Goal: Participate in discussion

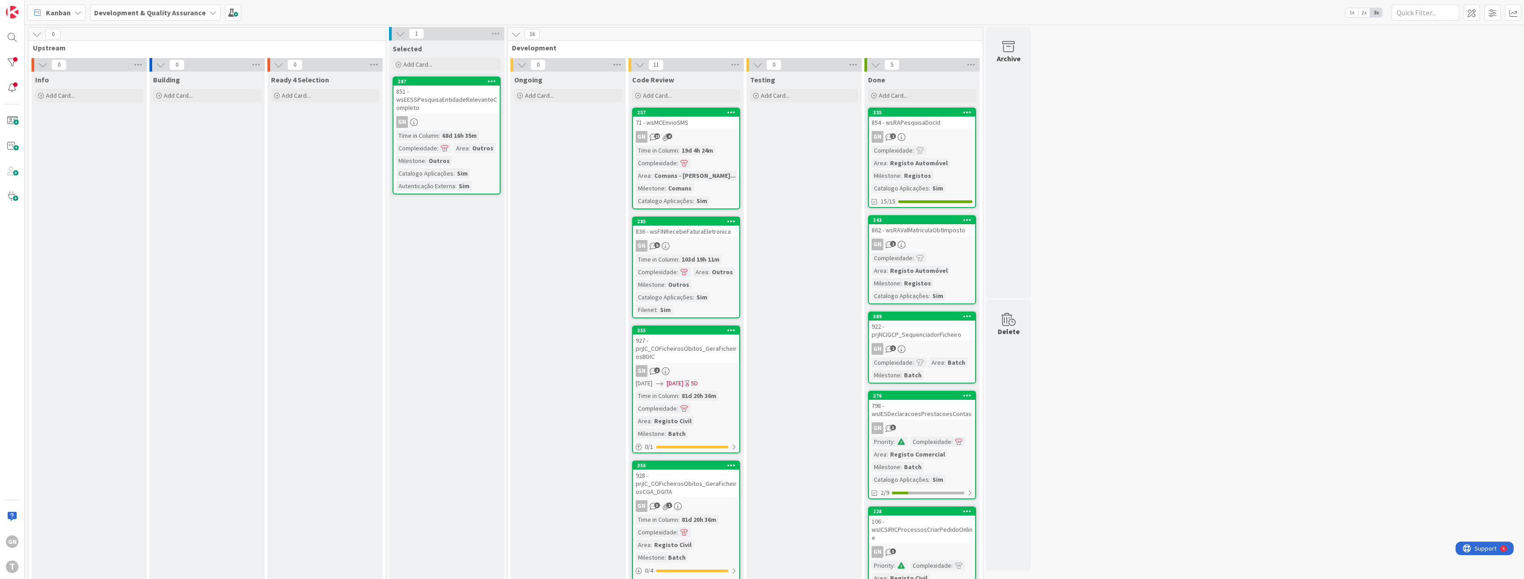
click at [460, 99] on div "851 - wsEESSPesquisaEntidadeRelevanteCompleto" at bounding box center [447, 100] width 106 height 28
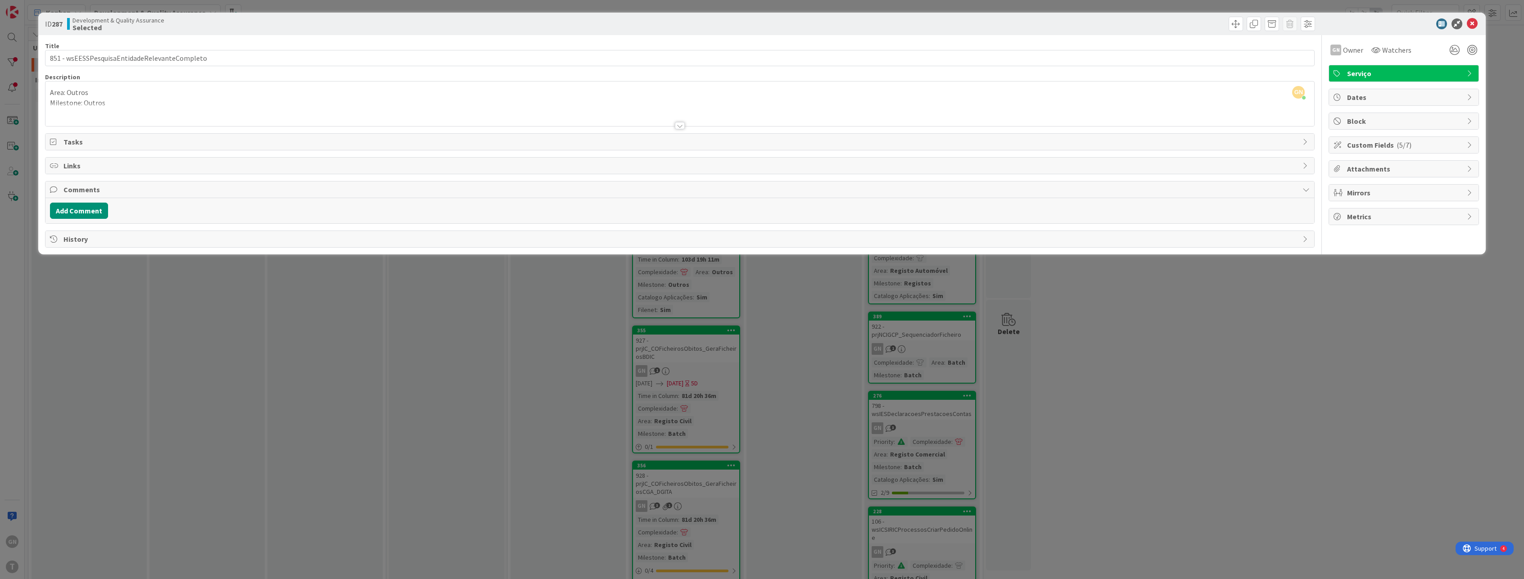
drag, startPoint x: 140, startPoint y: 194, endPoint x: 135, endPoint y: 195, distance: 5.6
click at [140, 194] on span "Comments" at bounding box center [681, 189] width 1235 height 11
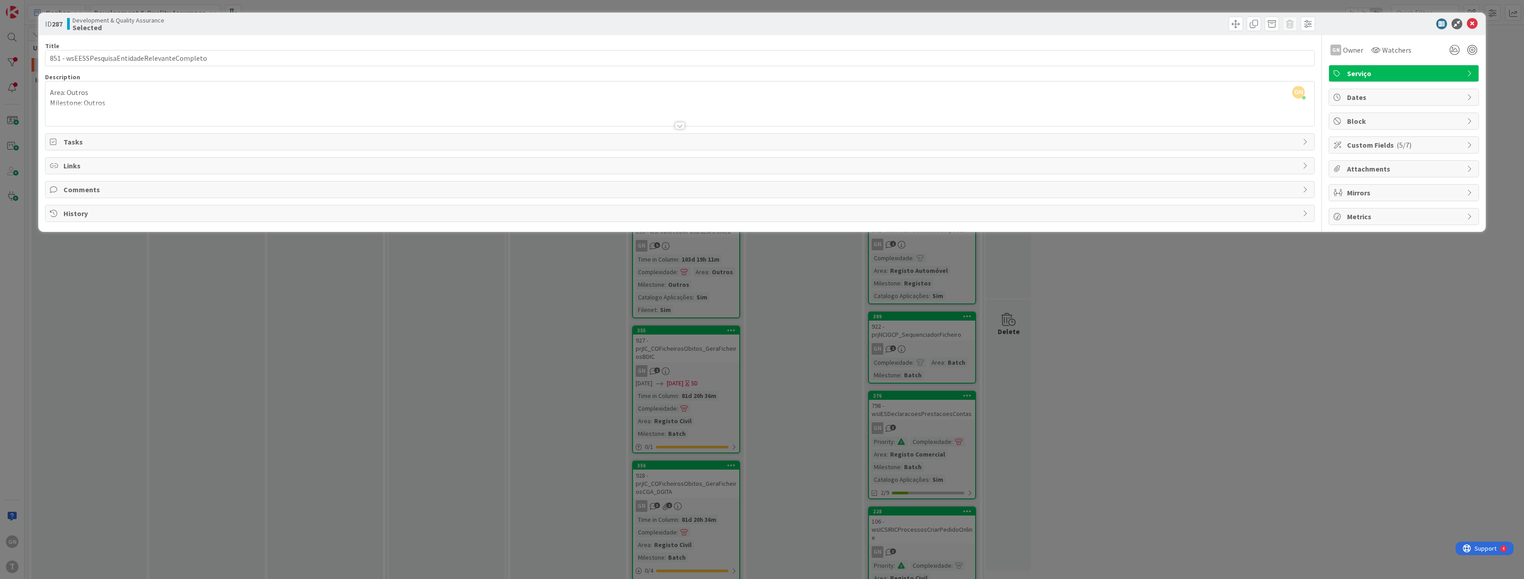
click at [117, 194] on span "Comments" at bounding box center [681, 189] width 1235 height 11
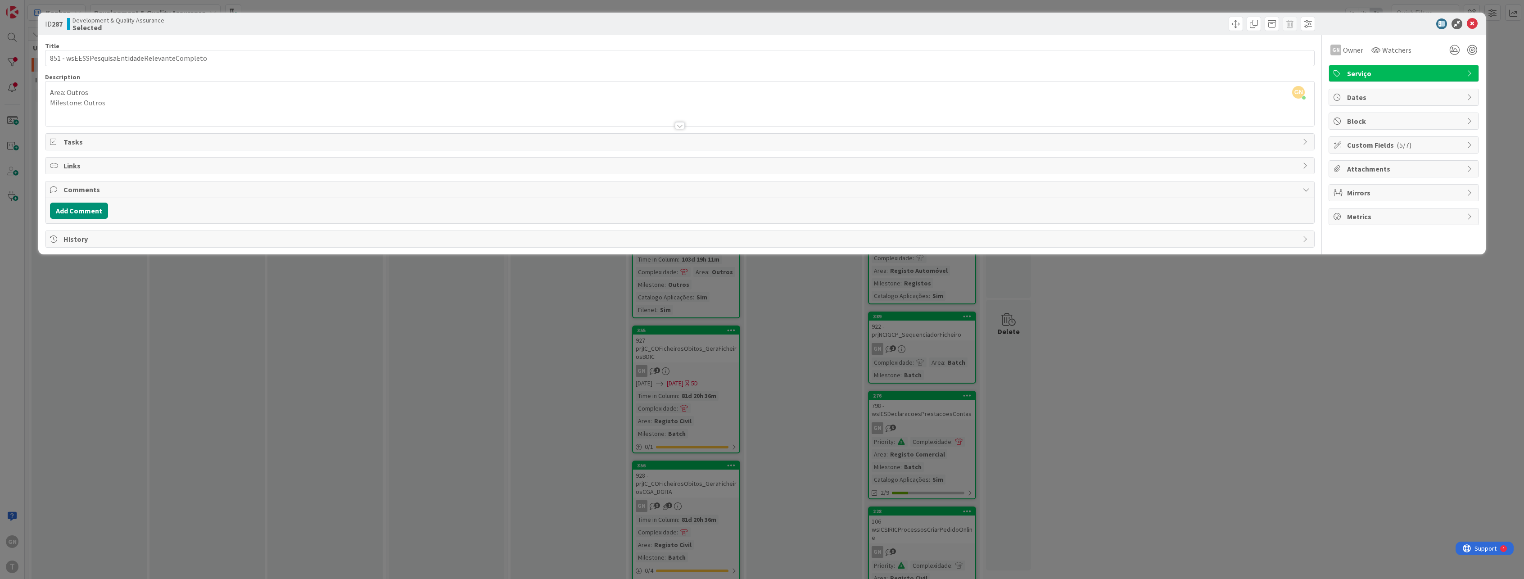
click at [132, 207] on div "Add Comment" at bounding box center [680, 211] width 1261 height 16
click at [106, 213] on button "Add Comment" at bounding box center [79, 211] width 58 height 16
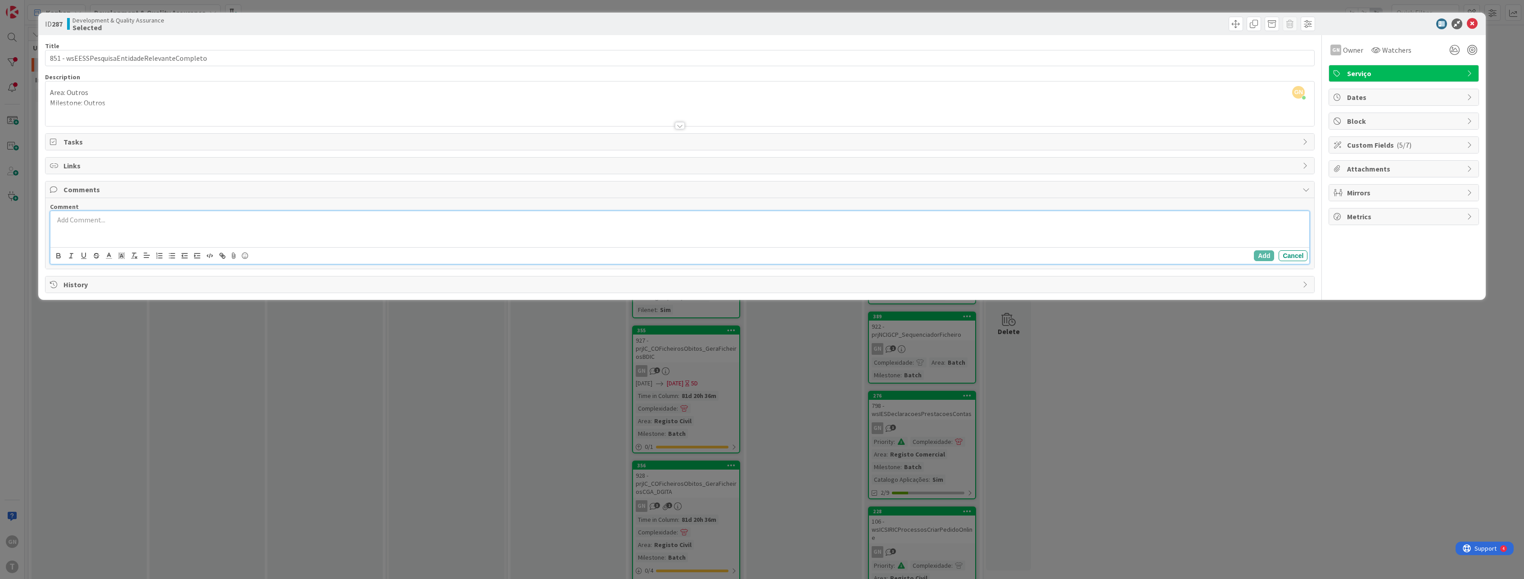
click at [116, 190] on span "Comments" at bounding box center [681, 189] width 1235 height 11
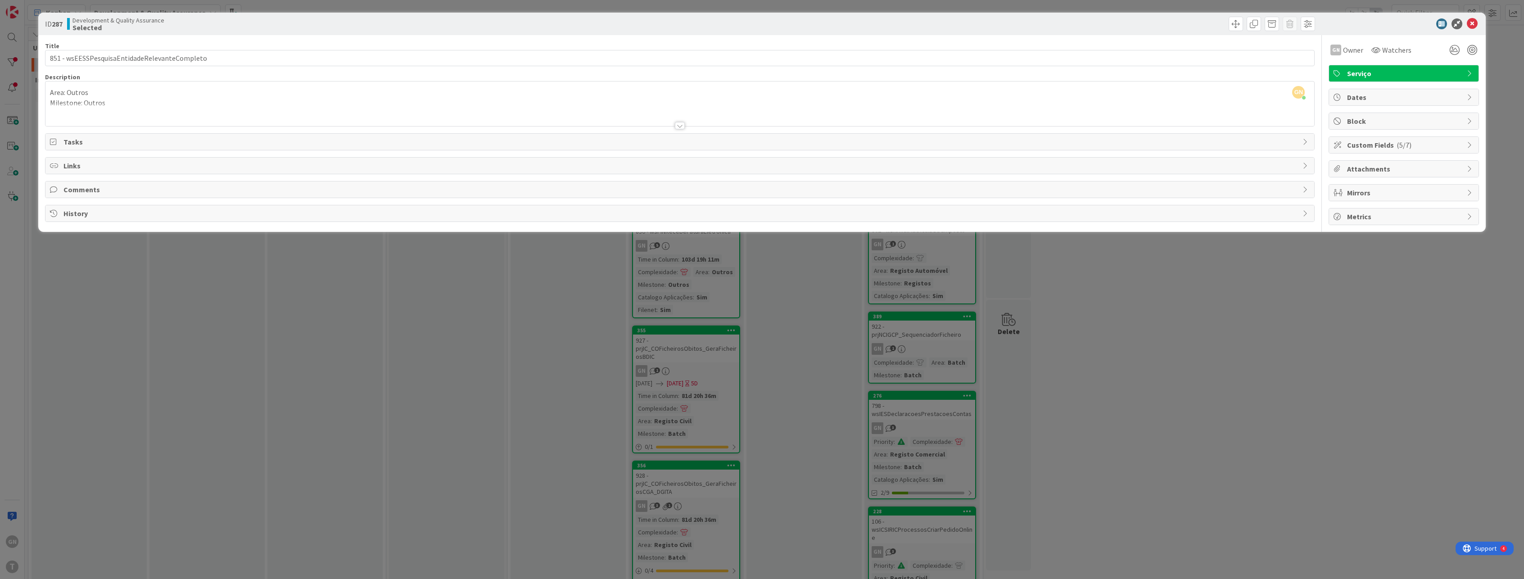
click at [131, 104] on div at bounding box center [680, 114] width 1270 height 23
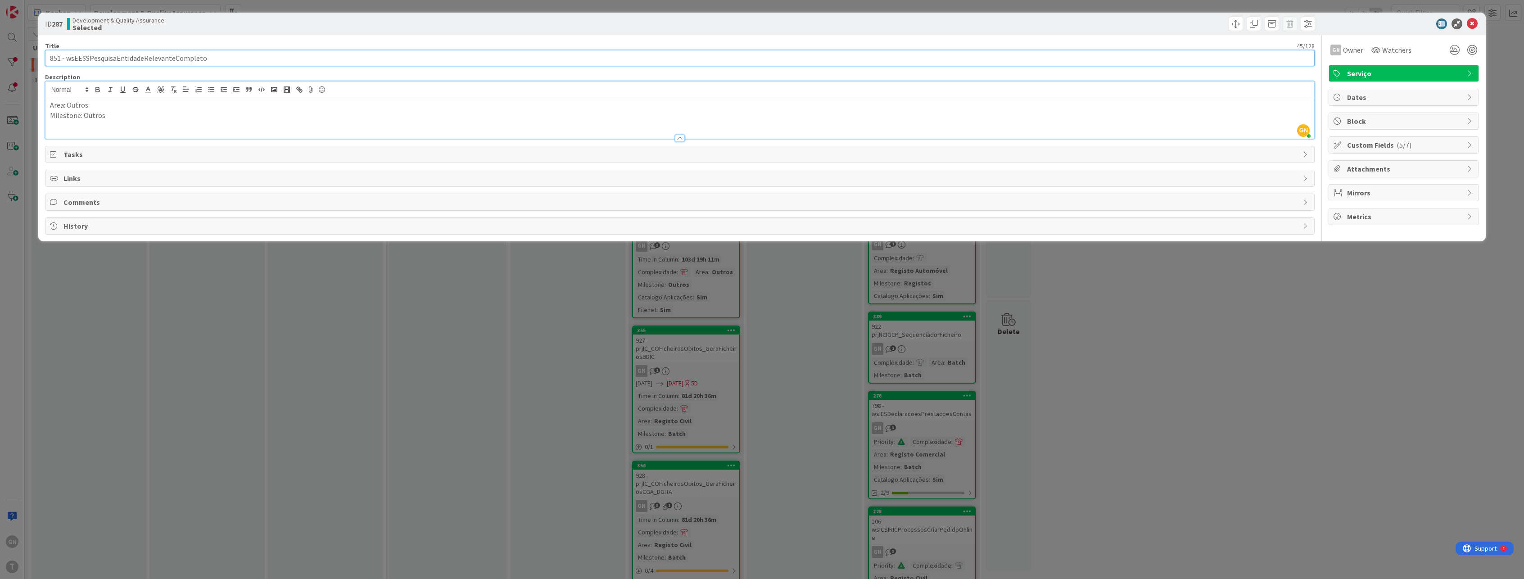
drag, startPoint x: 227, startPoint y: 60, endPoint x: 66, endPoint y: 57, distance: 160.8
click at [66, 57] on input "851 - wsEESSPesquisaEntidadeRelevanteCompleto" at bounding box center [680, 58] width 1270 height 16
